Goal: Transaction & Acquisition: Book appointment/travel/reservation

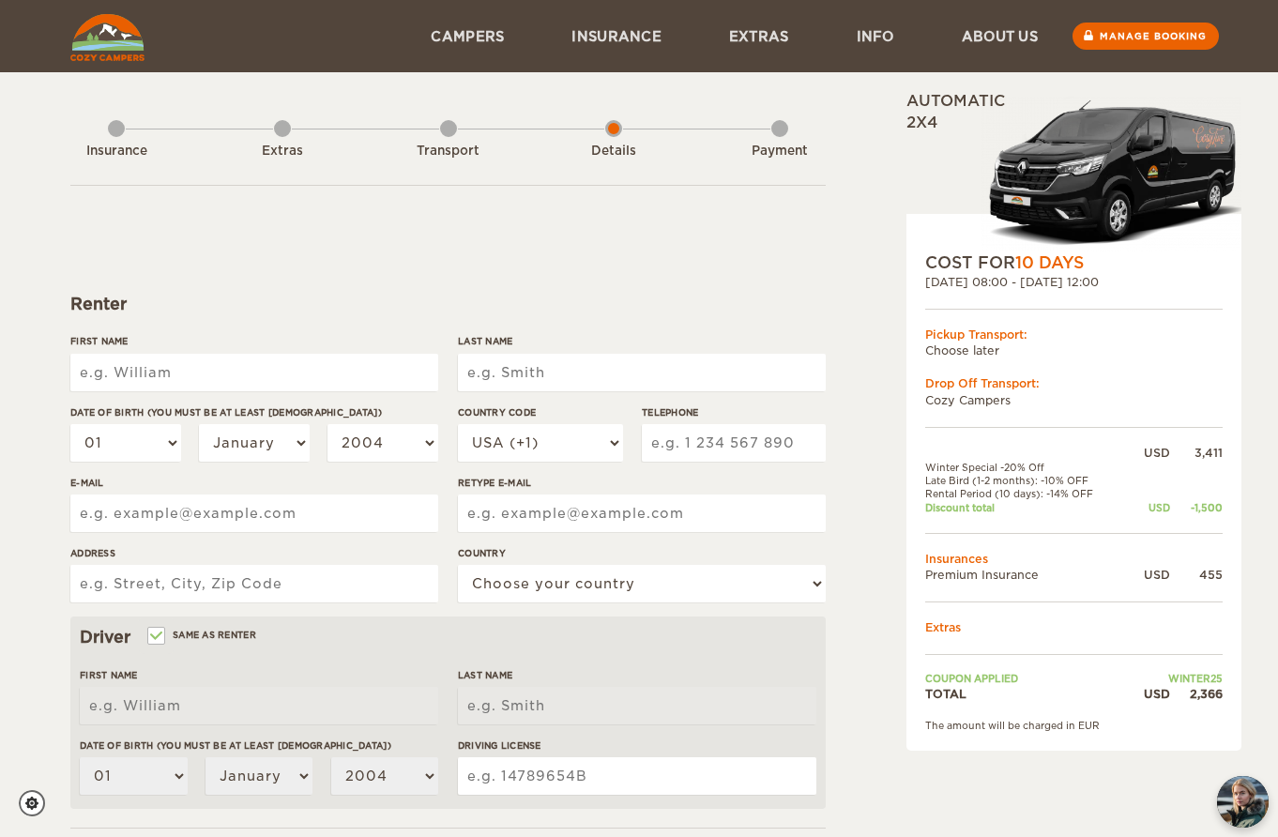
click at [114, 134] on div "Insurance" at bounding box center [116, 147] width 17 height 75
click at [608, 35] on link "Insurance" at bounding box center [617, 36] width 158 height 72
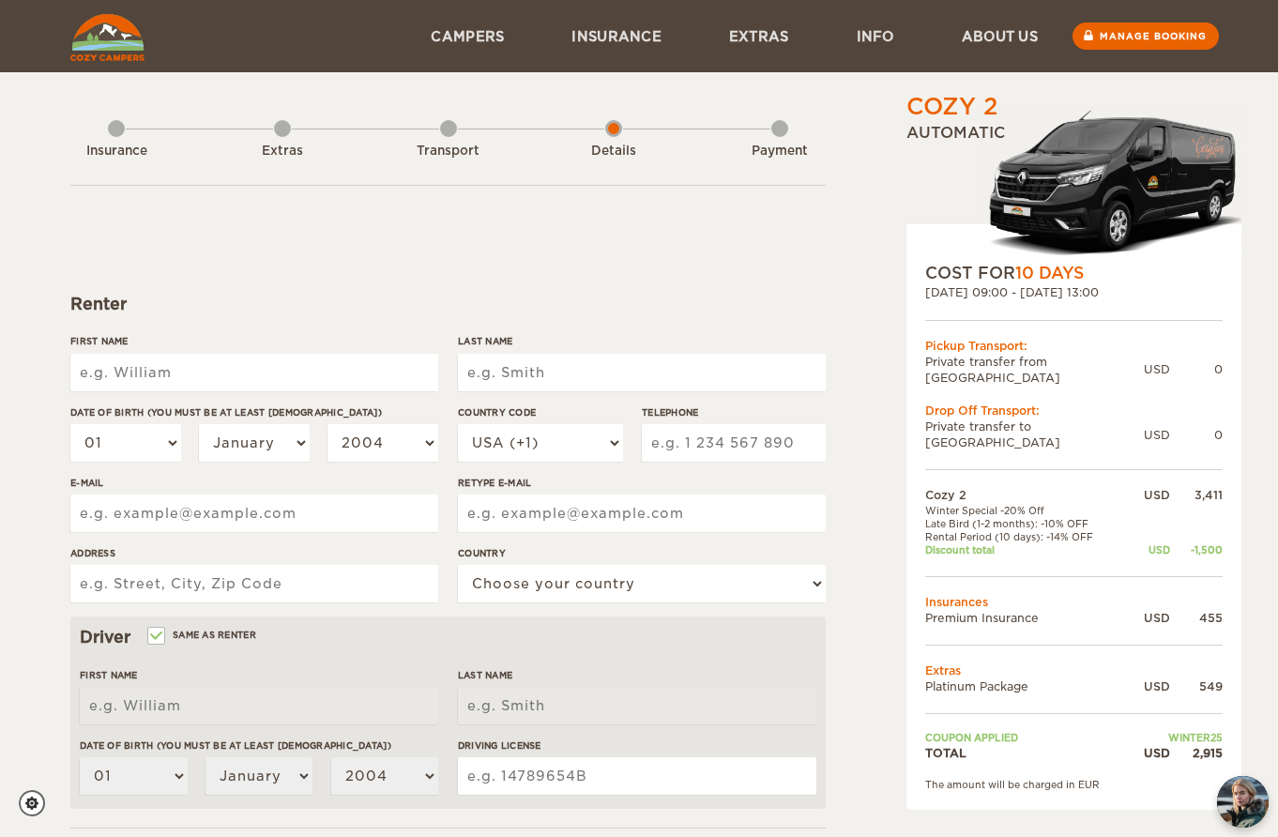
drag, startPoint x: 274, startPoint y: 129, endPoint x: 211, endPoint y: 63, distance: 90.9
click at [274, 129] on div "Extras" at bounding box center [282, 147] width 17 height 75
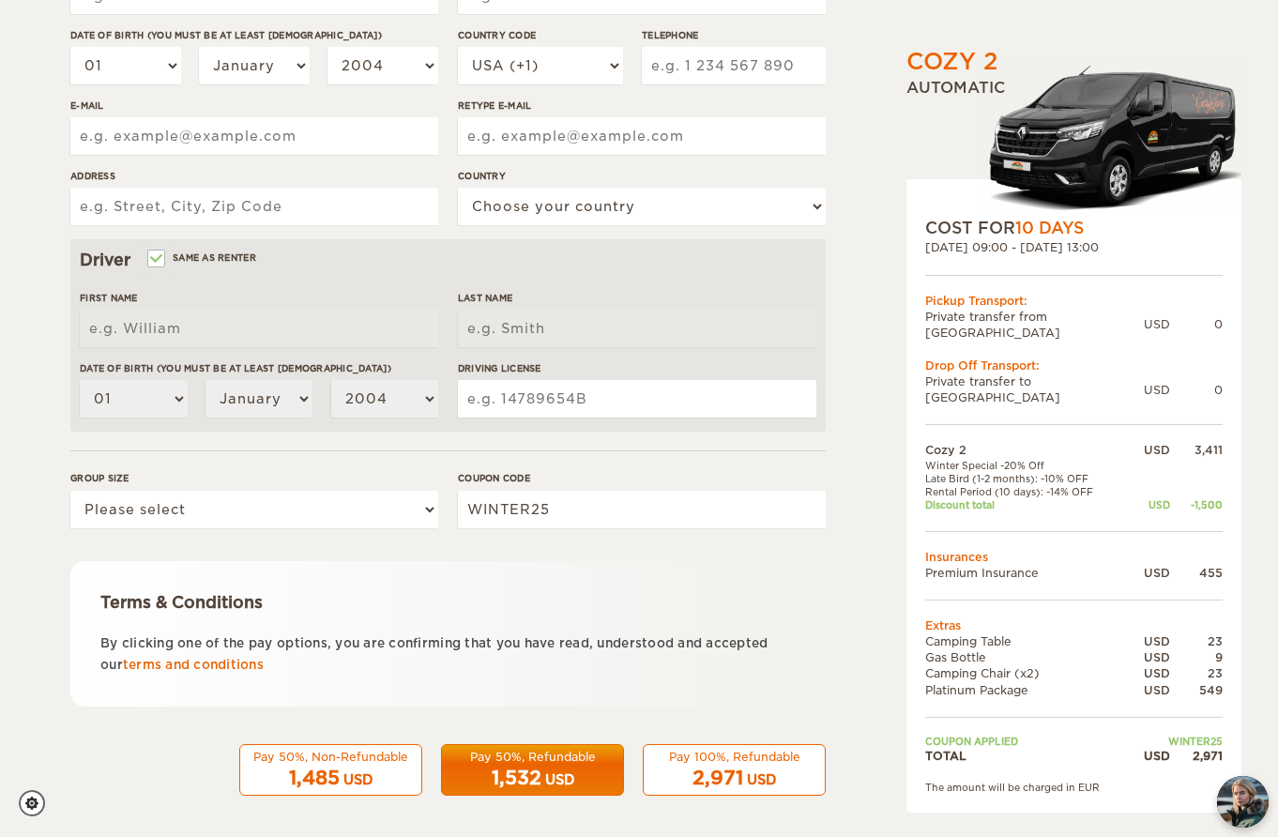
scroll to position [383, 0]
